Goal: Information Seeking & Learning: Check status

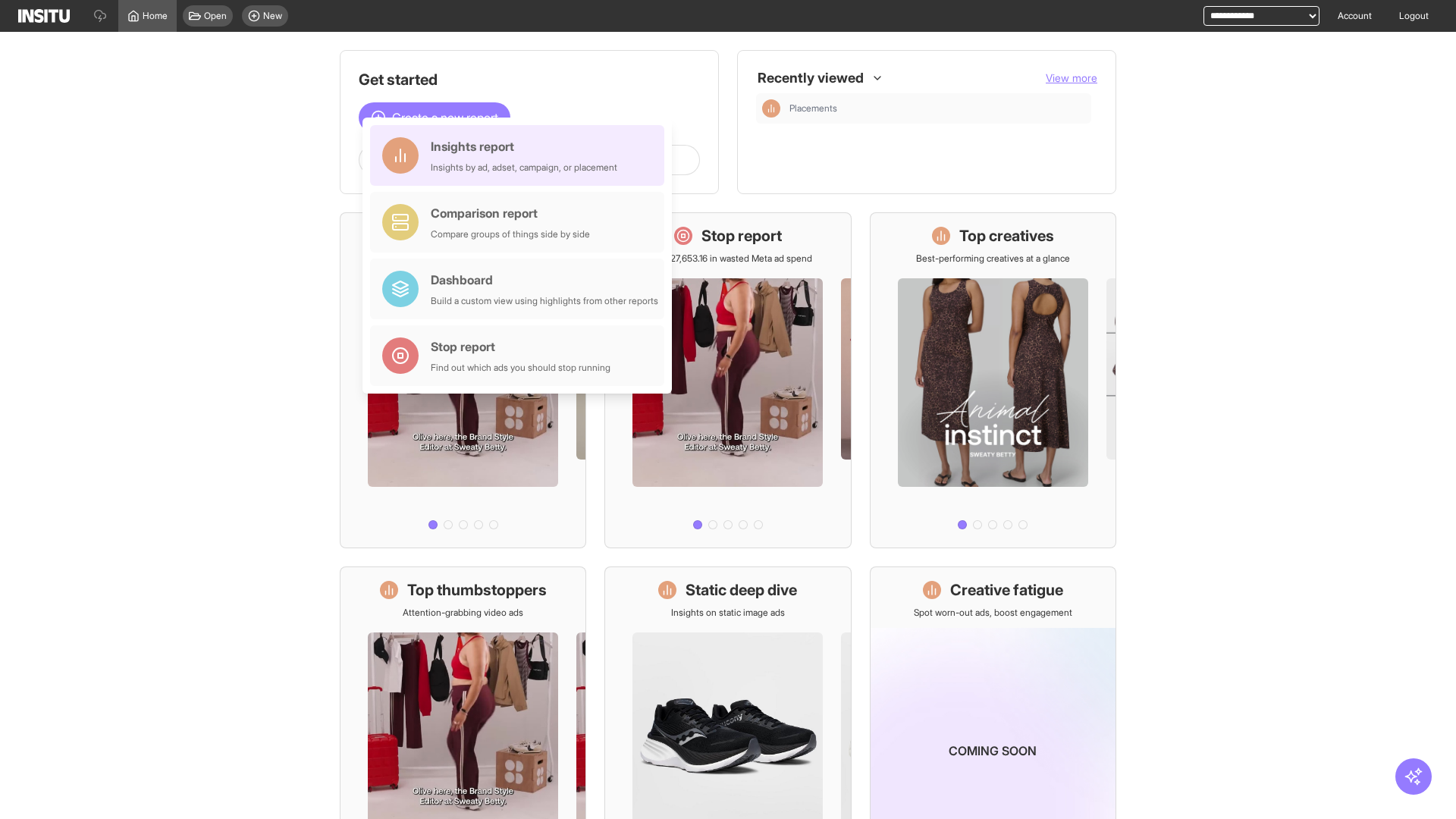
click at [521, 156] on div "Insights report Insights by ad, adset, campaign, or placement" at bounding box center [524, 156] width 187 height 36
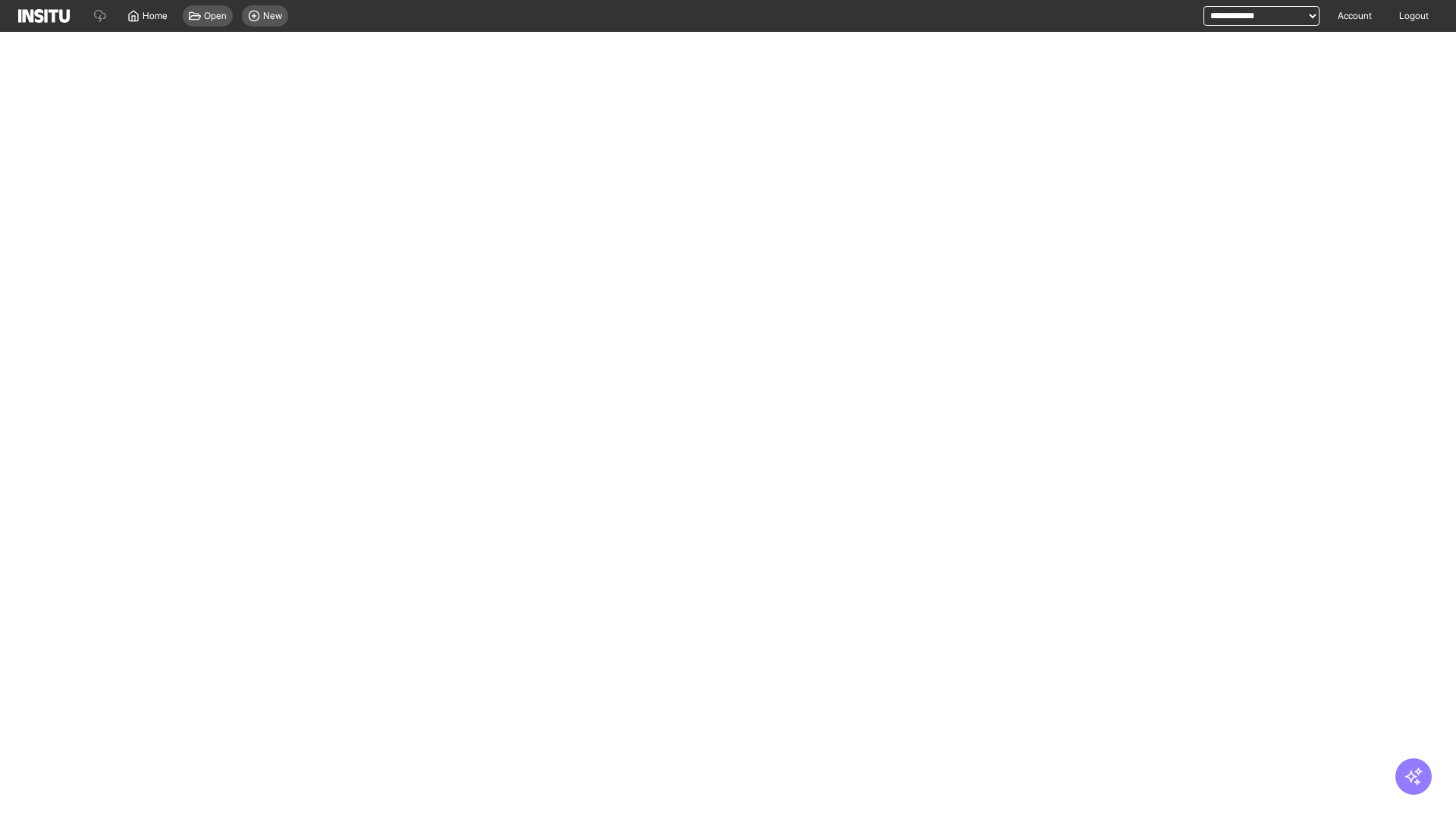
select select "**"
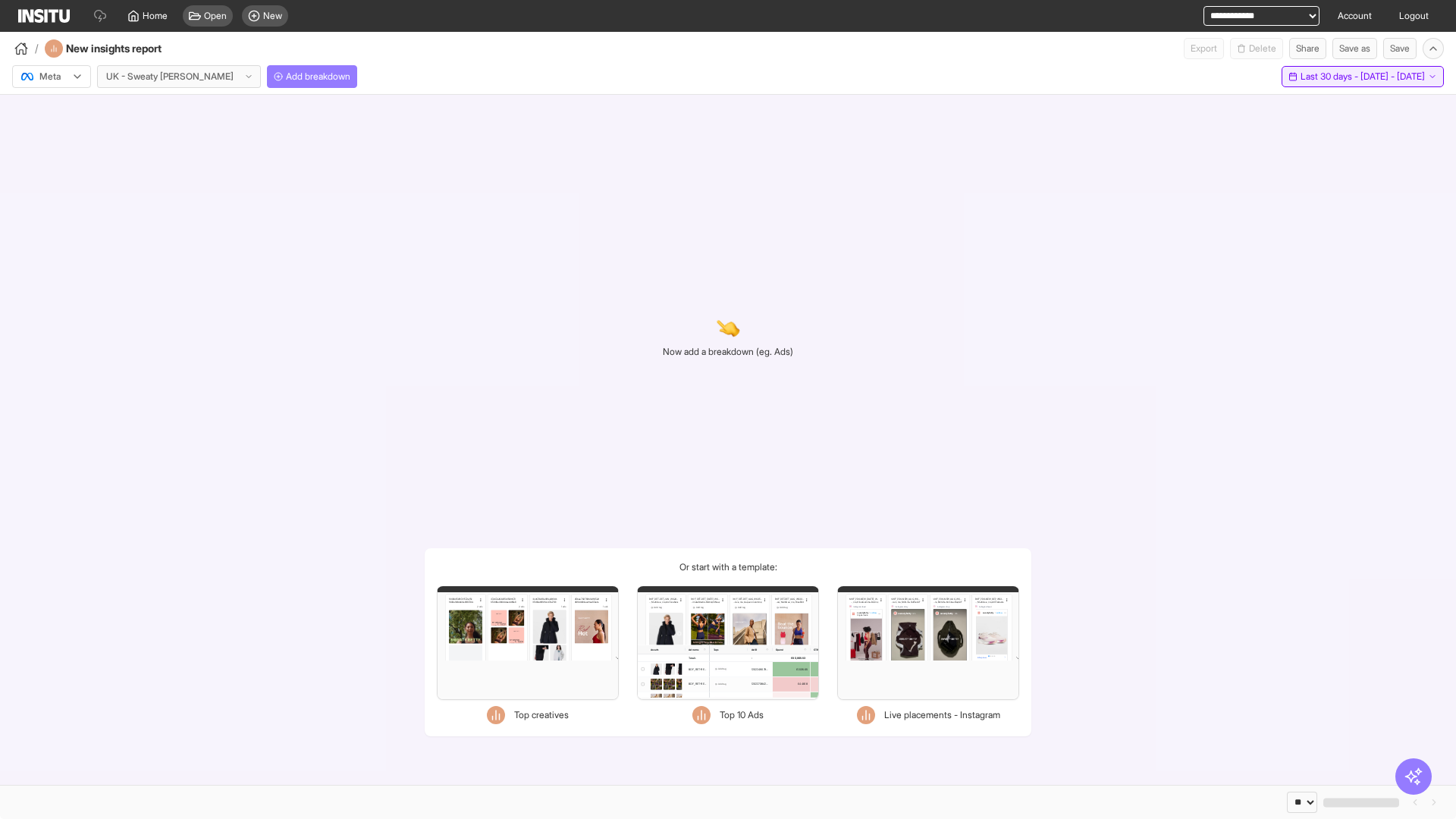
click at [1331, 77] on span "Last 30 days - [DATE] - [DATE]" at bounding box center [1363, 77] width 125 height 12
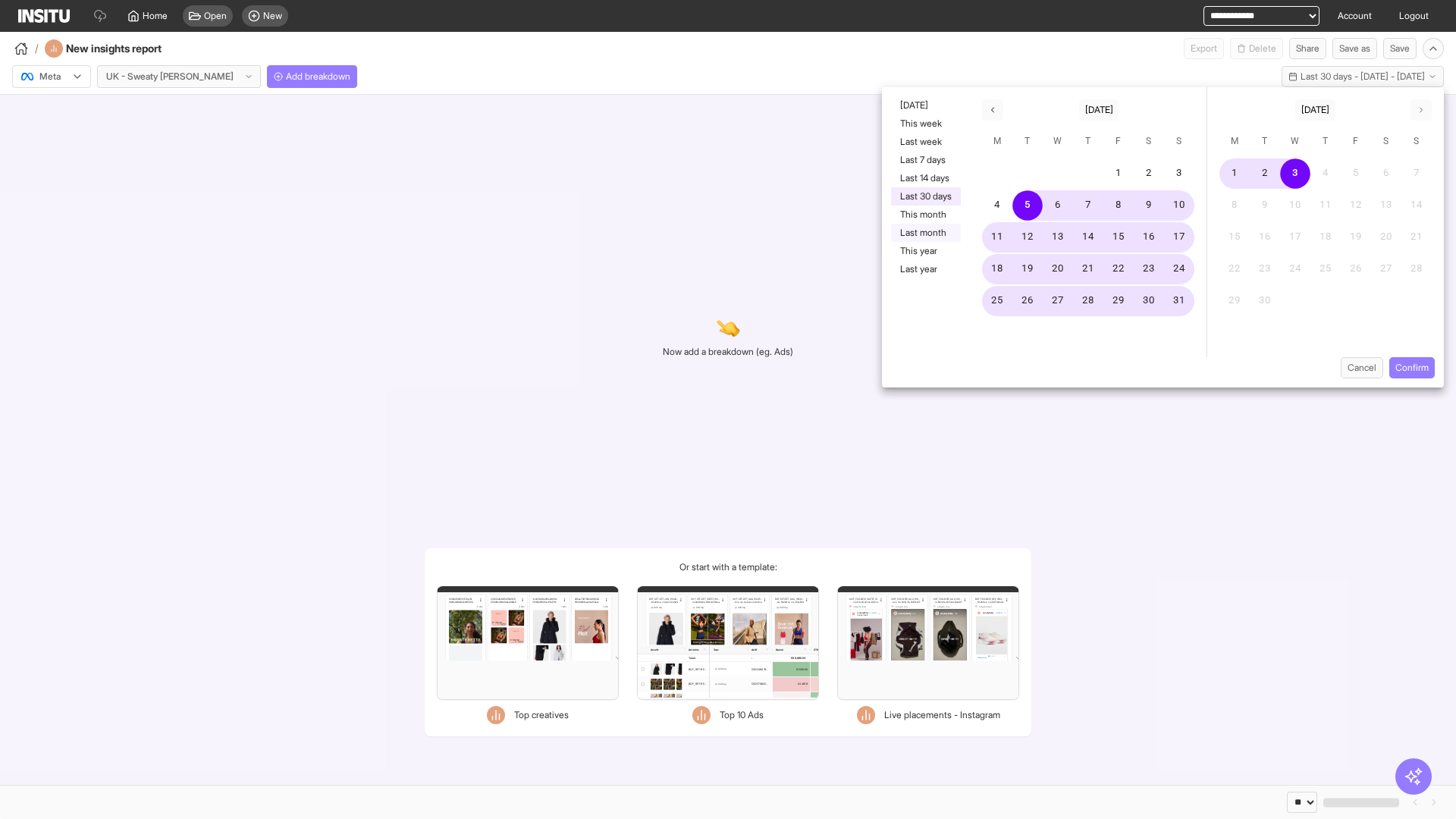
click at [925, 232] on button "Last month" at bounding box center [926, 232] width 70 height 18
